Goal: Task Accomplishment & Management: Use online tool/utility

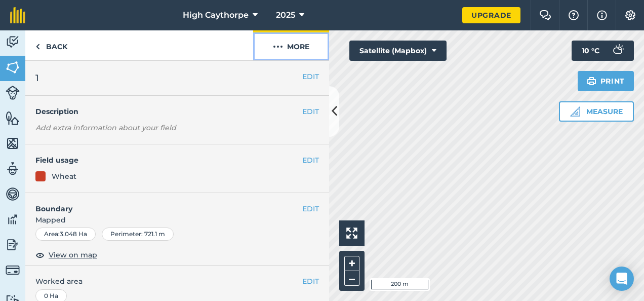
click at [278, 40] on img at bounding box center [278, 46] width 10 height 12
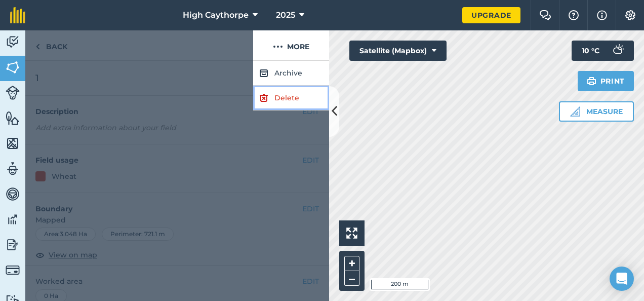
click at [267, 88] on link "Delete" at bounding box center [291, 98] width 76 height 25
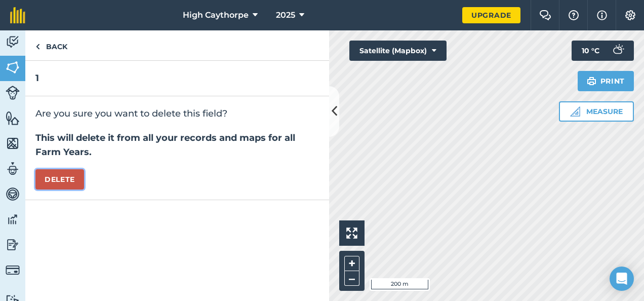
click at [55, 179] on button "Delete" at bounding box center [59, 179] width 49 height 20
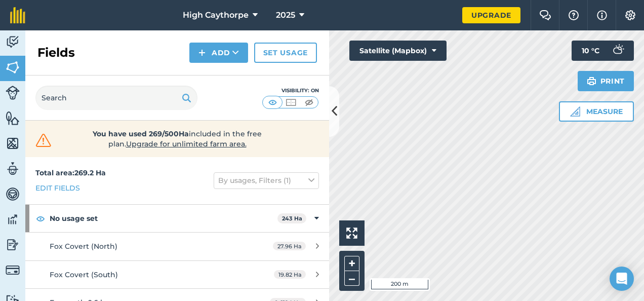
click at [453, 300] on html "High Caythorpe 2025 Upgrade Farm Chat Help Info Settings Map printing is not av…" at bounding box center [322, 150] width 644 height 301
click at [207, 58] on button "Add" at bounding box center [218, 53] width 59 height 20
click at [211, 70] on link "Draw" at bounding box center [219, 75] width 56 height 22
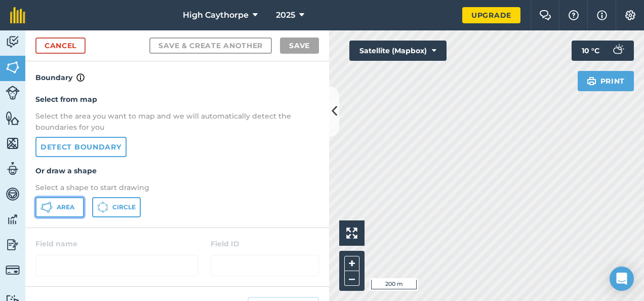
click at [70, 208] on span "Area" at bounding box center [66, 207] width 18 height 8
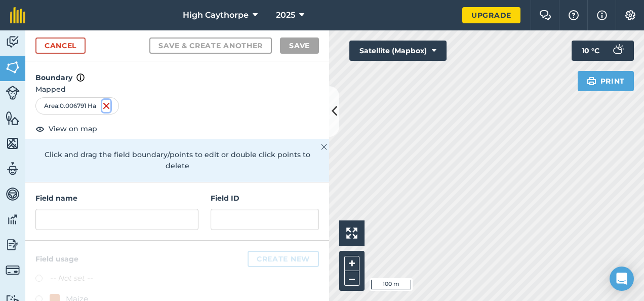
click at [108, 106] on img at bounding box center [106, 106] width 8 height 12
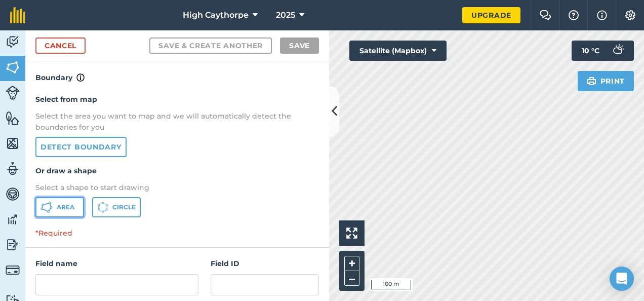
click at [65, 205] on span "Area" at bounding box center [66, 207] width 18 height 8
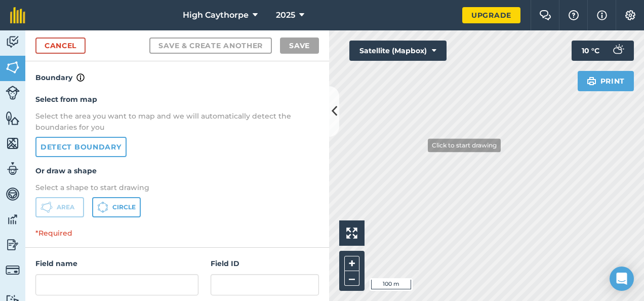
click at [395, 56] on div "Click to start drawing i 100 m + – Satellite (Mapbox) Print 10 ° C" at bounding box center [486, 165] width 315 height 270
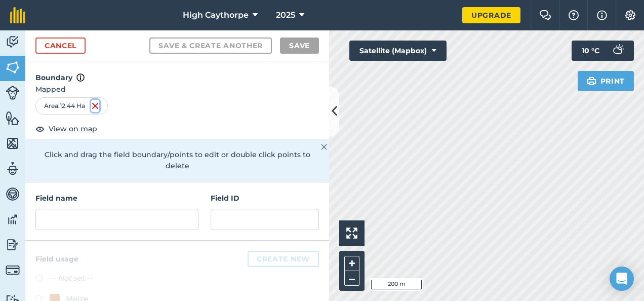
click at [96, 103] on img at bounding box center [95, 106] width 8 height 12
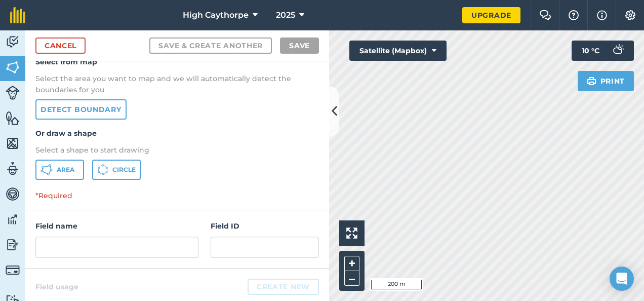
scroll to position [51, 0]
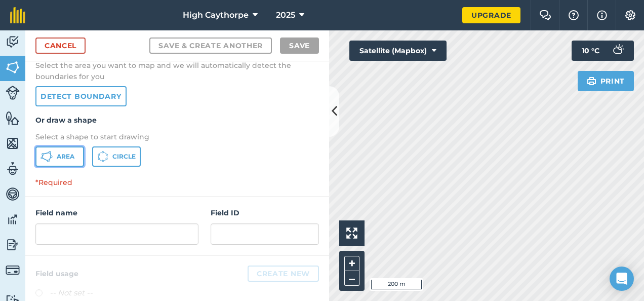
click at [59, 158] on span "Area" at bounding box center [66, 156] width 18 height 8
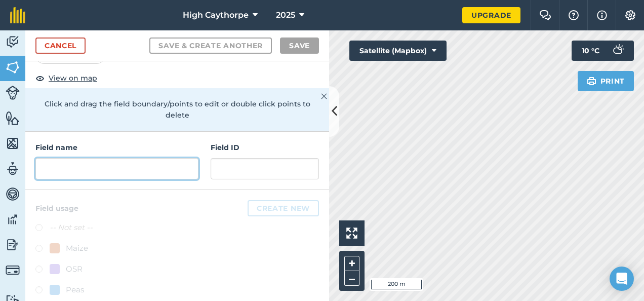
click at [100, 164] on input "text" at bounding box center [116, 168] width 163 height 21
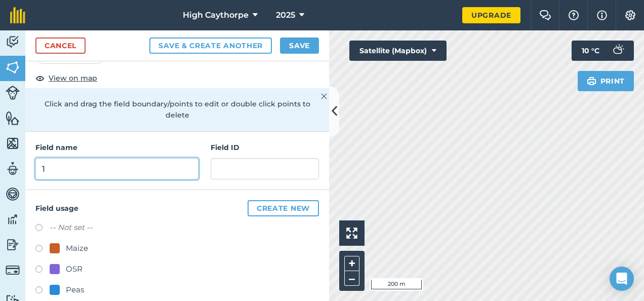
type input "1"
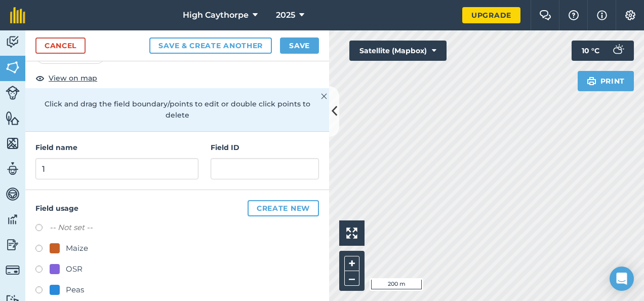
click at [37, 246] on label at bounding box center [42, 249] width 14 height 10
radio input "true"
click at [297, 42] on button "Save" at bounding box center [299, 45] width 39 height 16
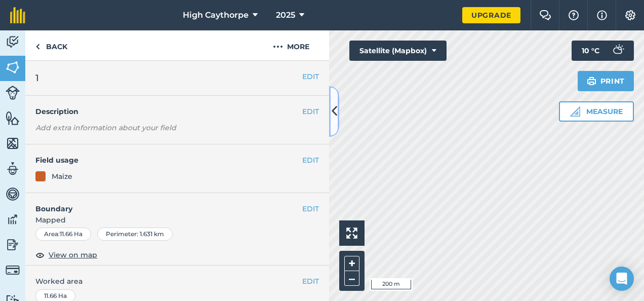
click at [331, 111] on icon at bounding box center [334, 111] width 6 height 18
